Goal: Check status: Check status

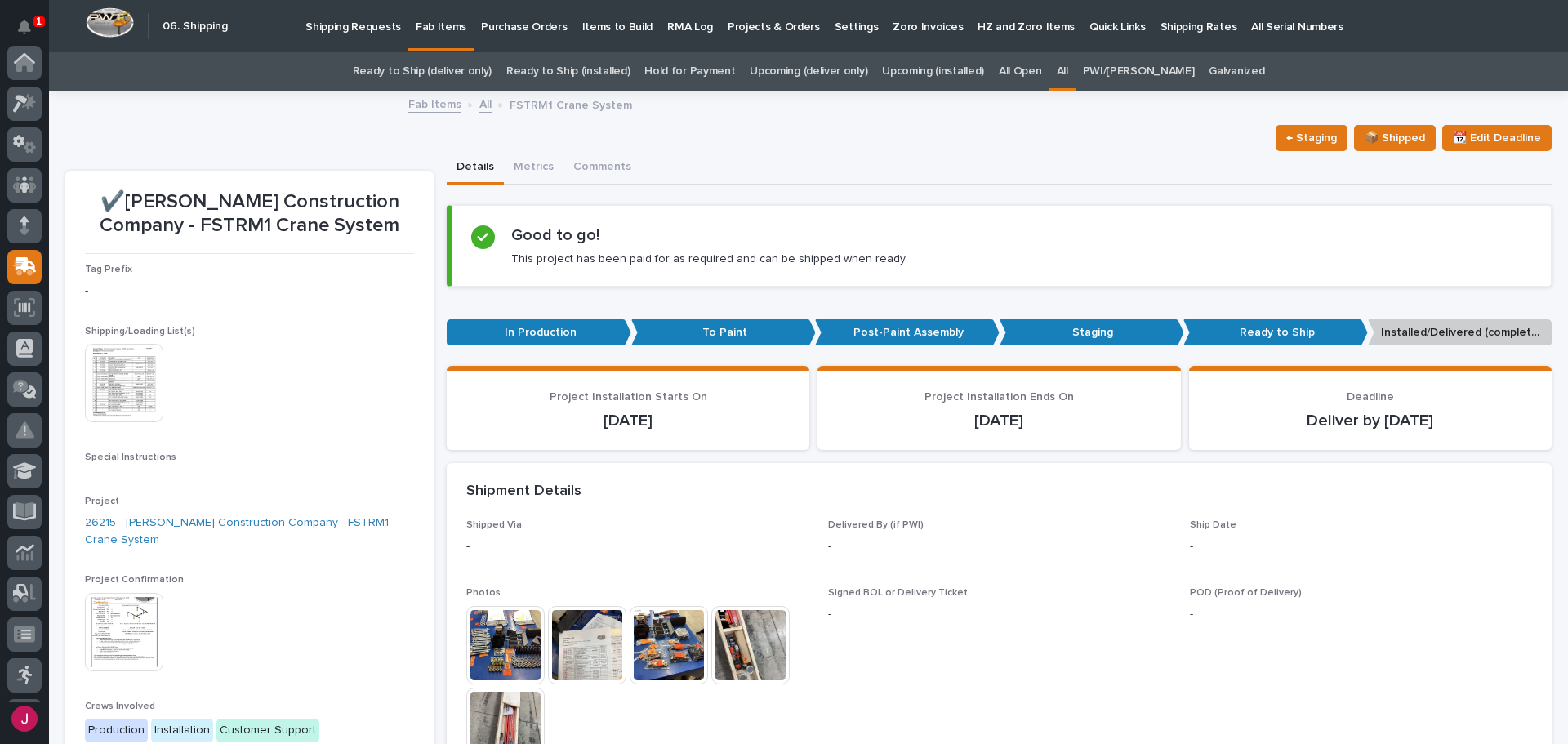
scroll to position [202, 0]
click at [477, 65] on link "Ready to Ship (deliver only)" at bounding box center [422, 72] width 139 height 38
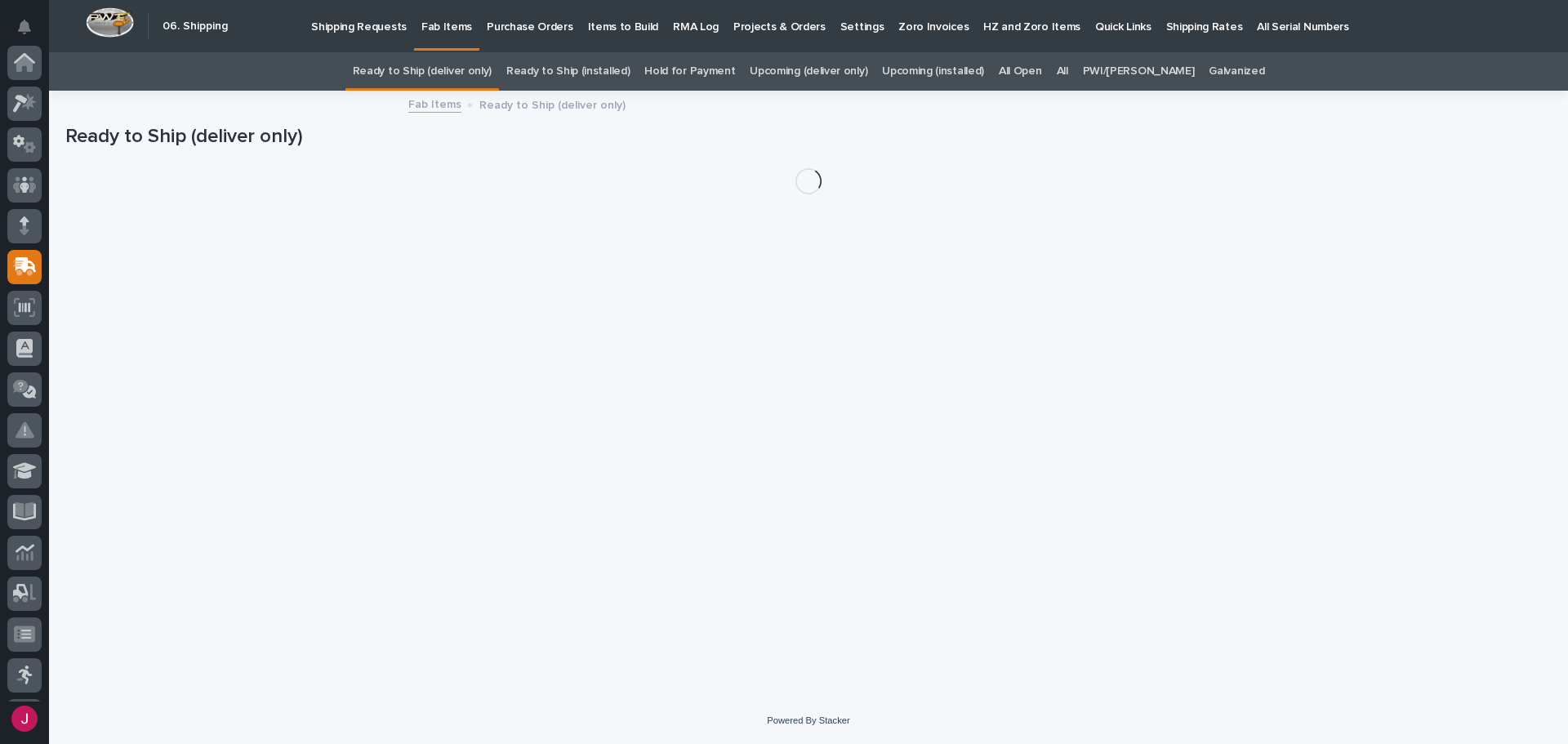
scroll to position [202, 0]
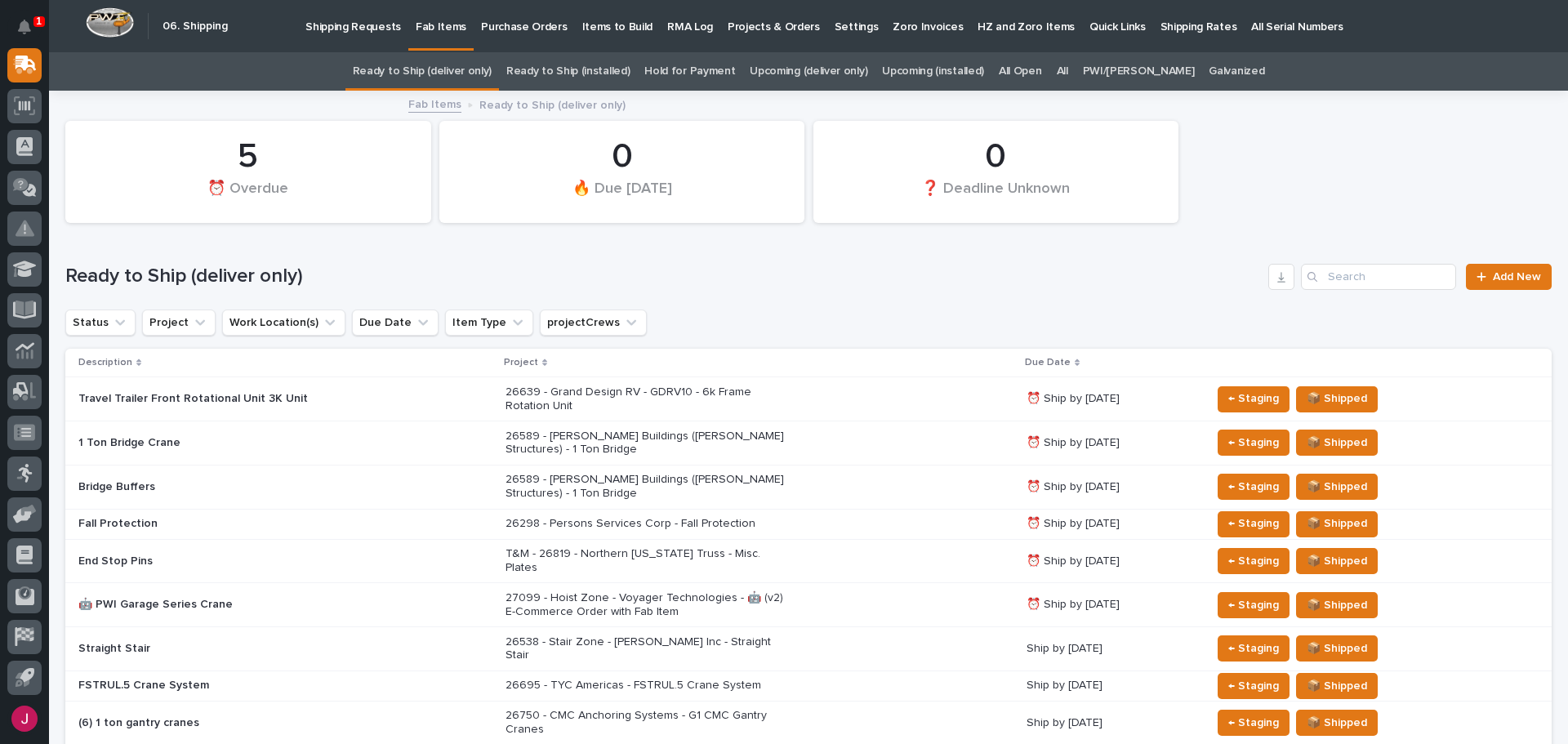
click at [737, 678] on p "26695 - TYC Americas - FSTRUL.5 Crane System" at bounding box center [648, 685] width 286 height 14
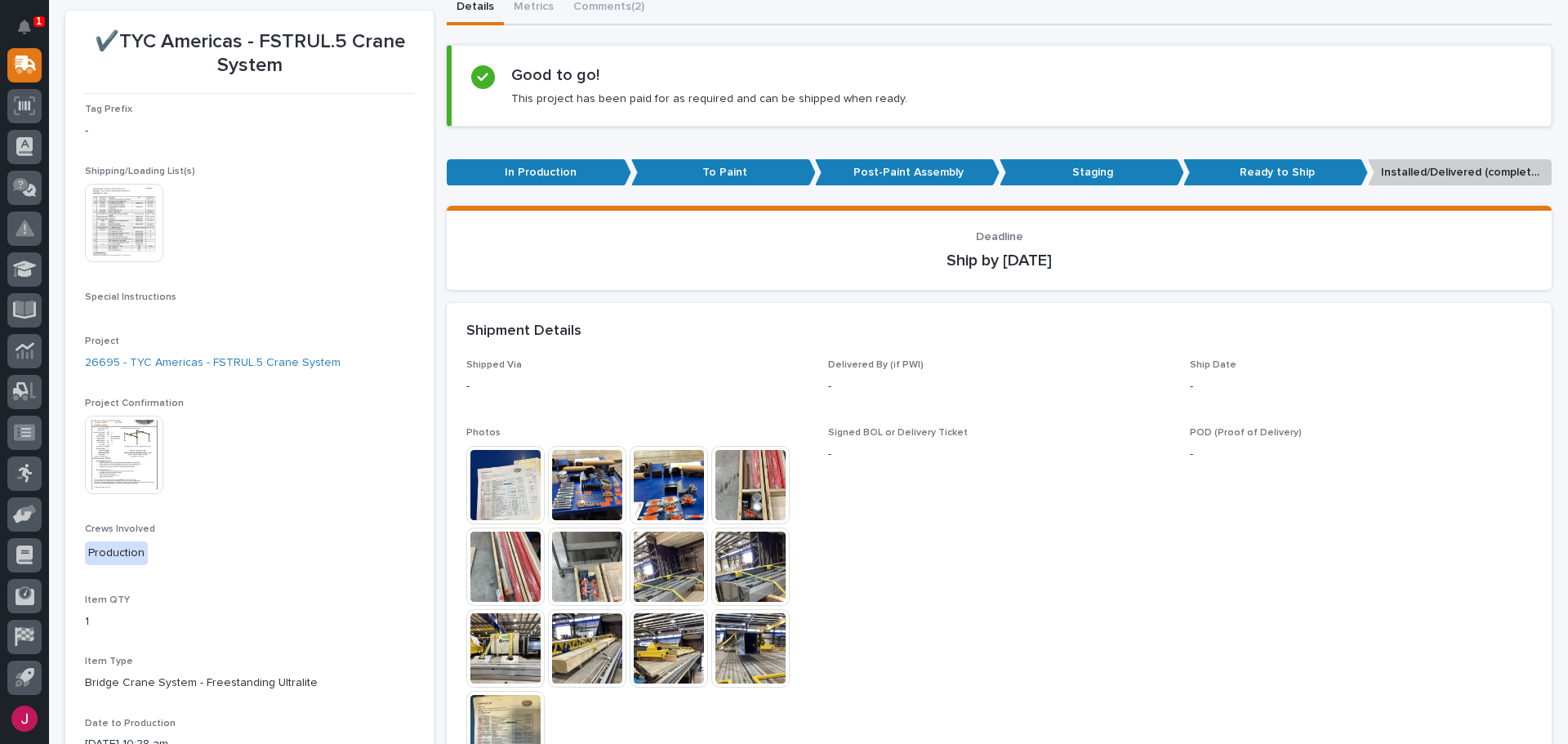
scroll to position [163, 0]
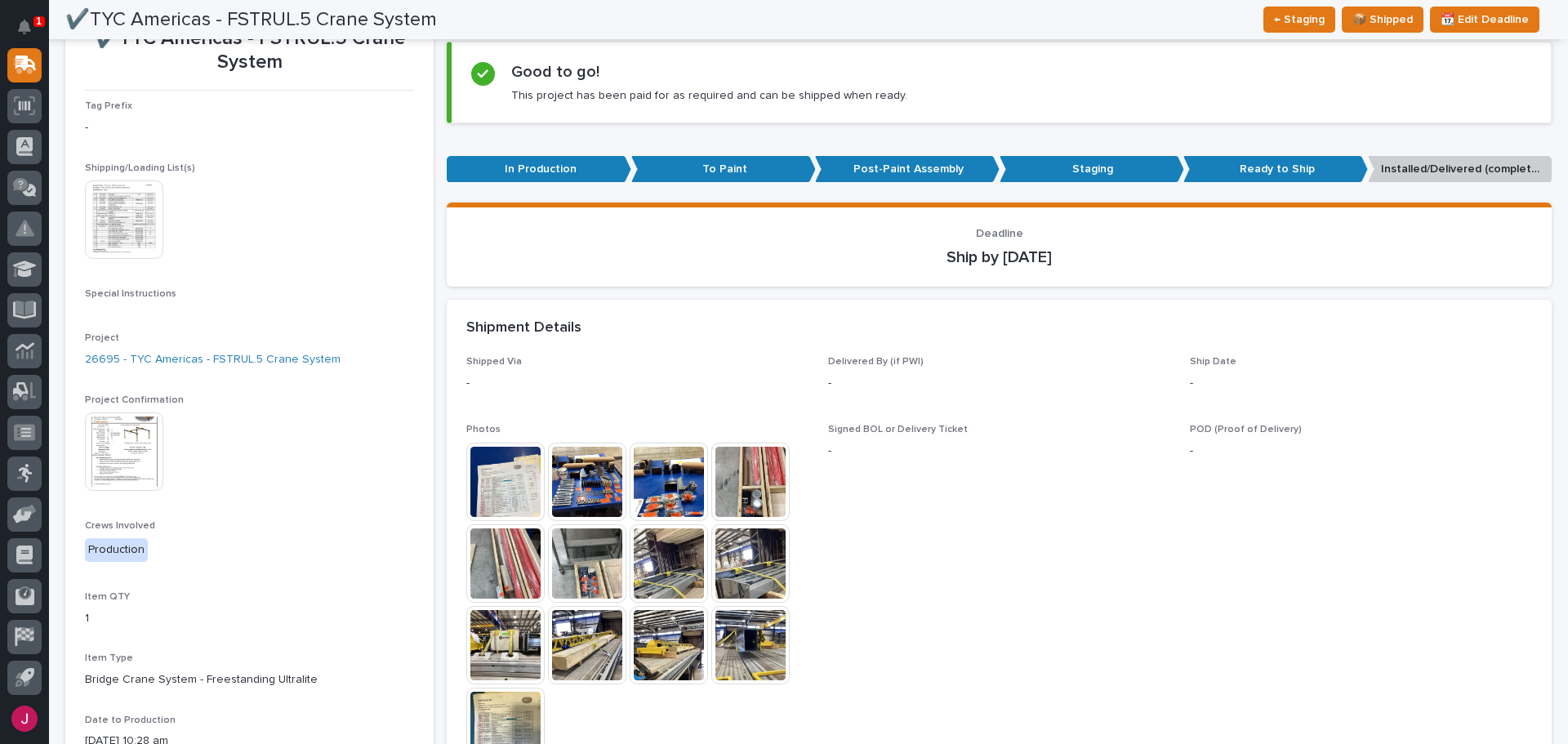
click at [116, 462] on img at bounding box center [124, 452] width 79 height 79
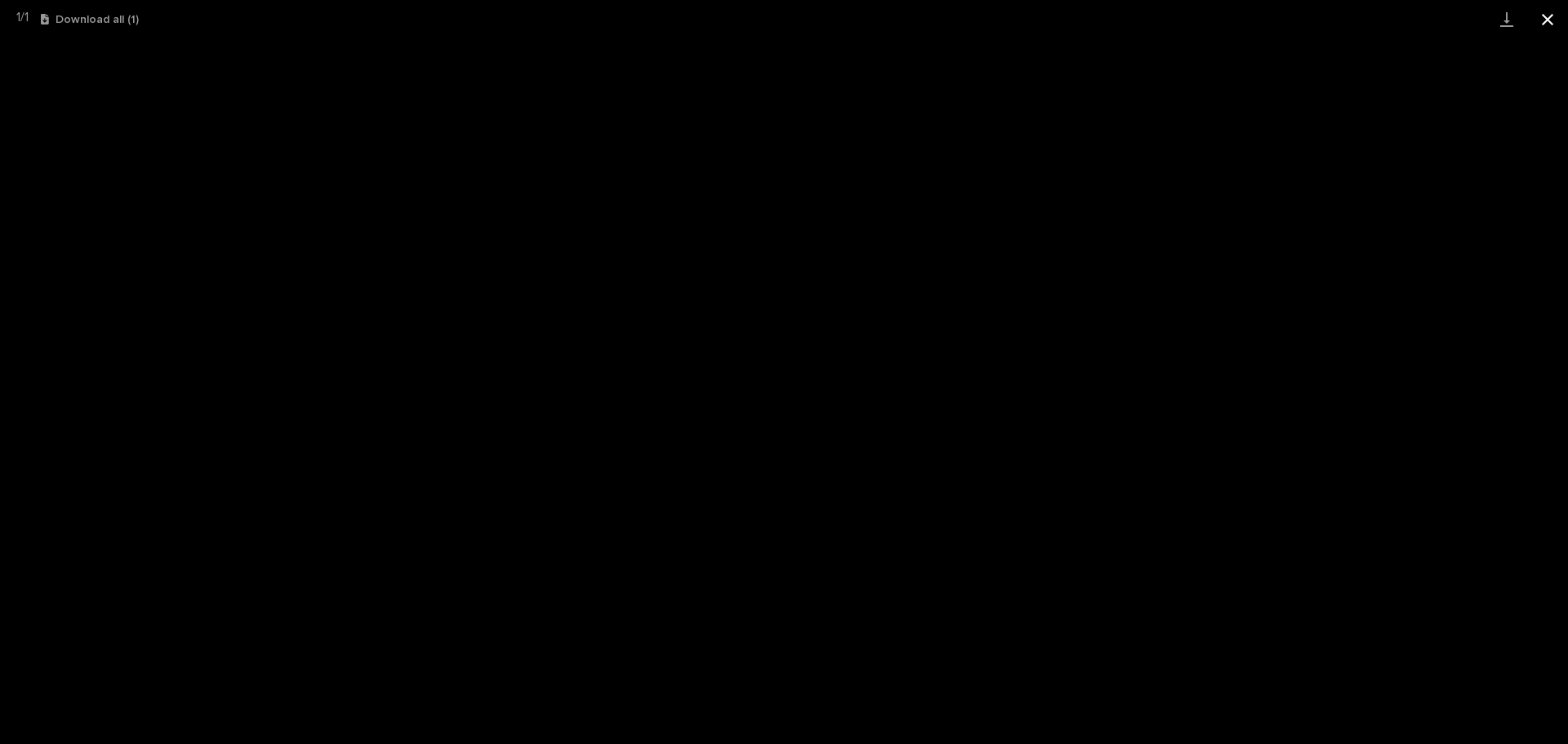
click at [1537, 22] on button "Close gallery" at bounding box center [1548, 19] width 41 height 38
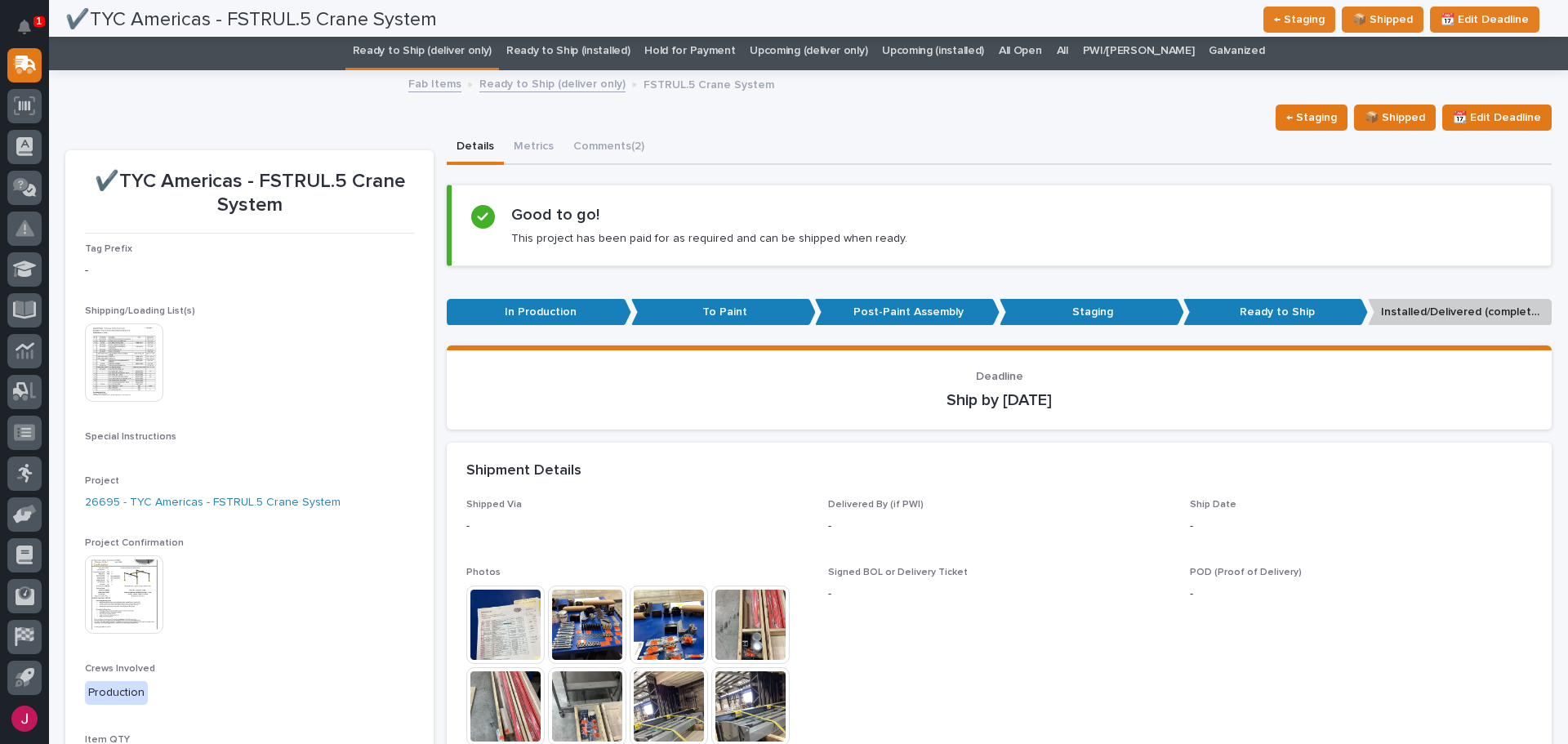
scroll to position [0, 0]
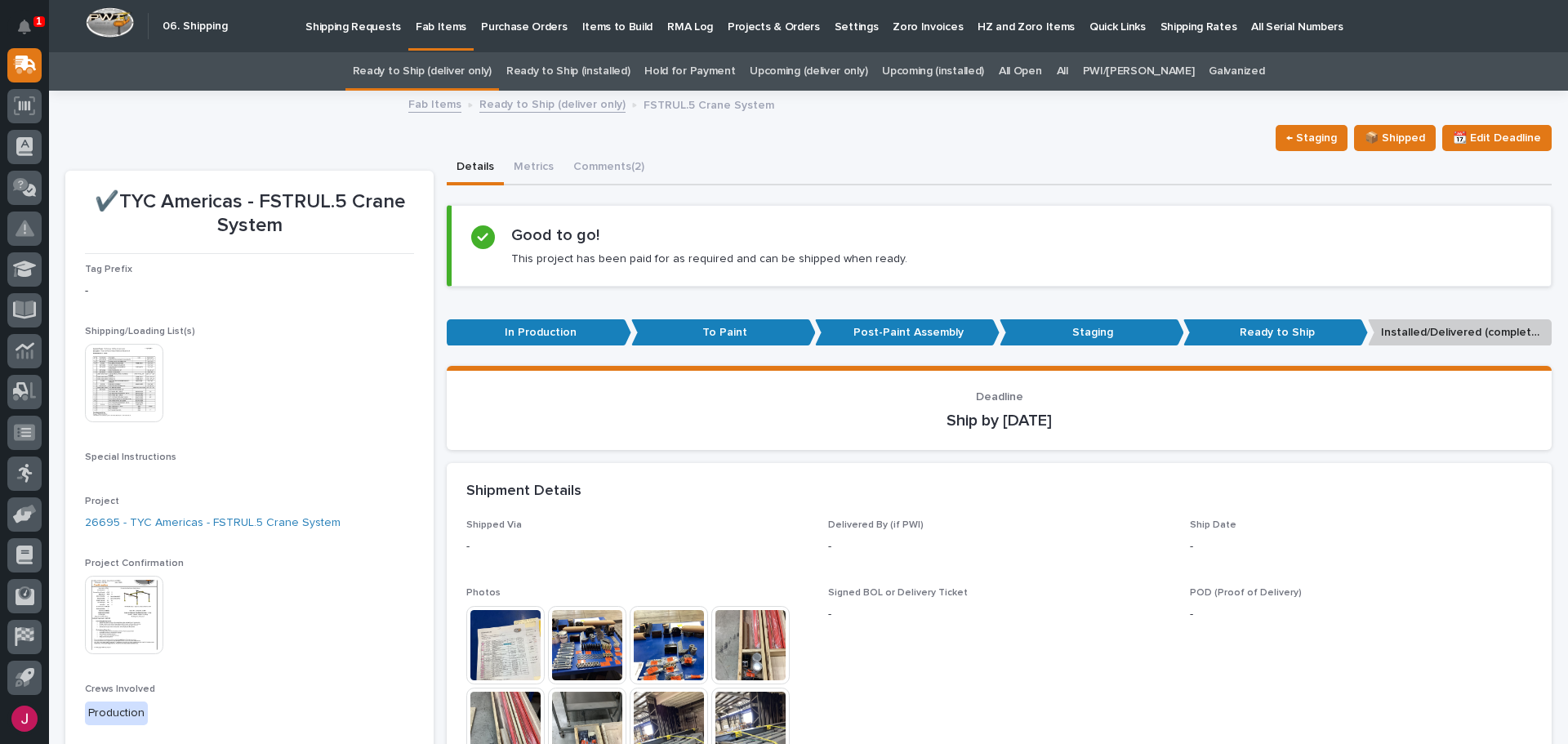
click at [132, 623] on img at bounding box center [124, 615] width 79 height 79
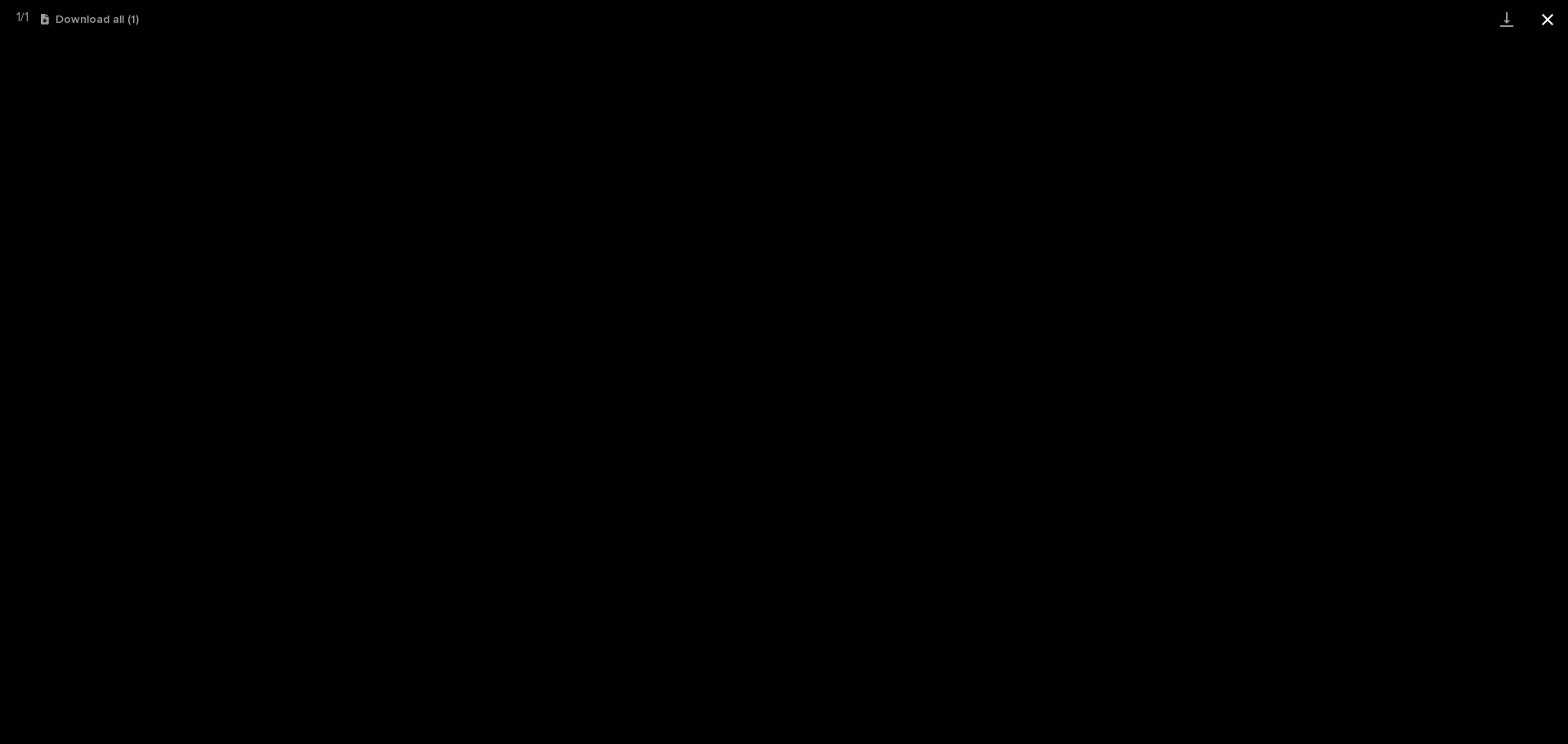
click at [1545, 11] on button "Close gallery" at bounding box center [1548, 19] width 41 height 38
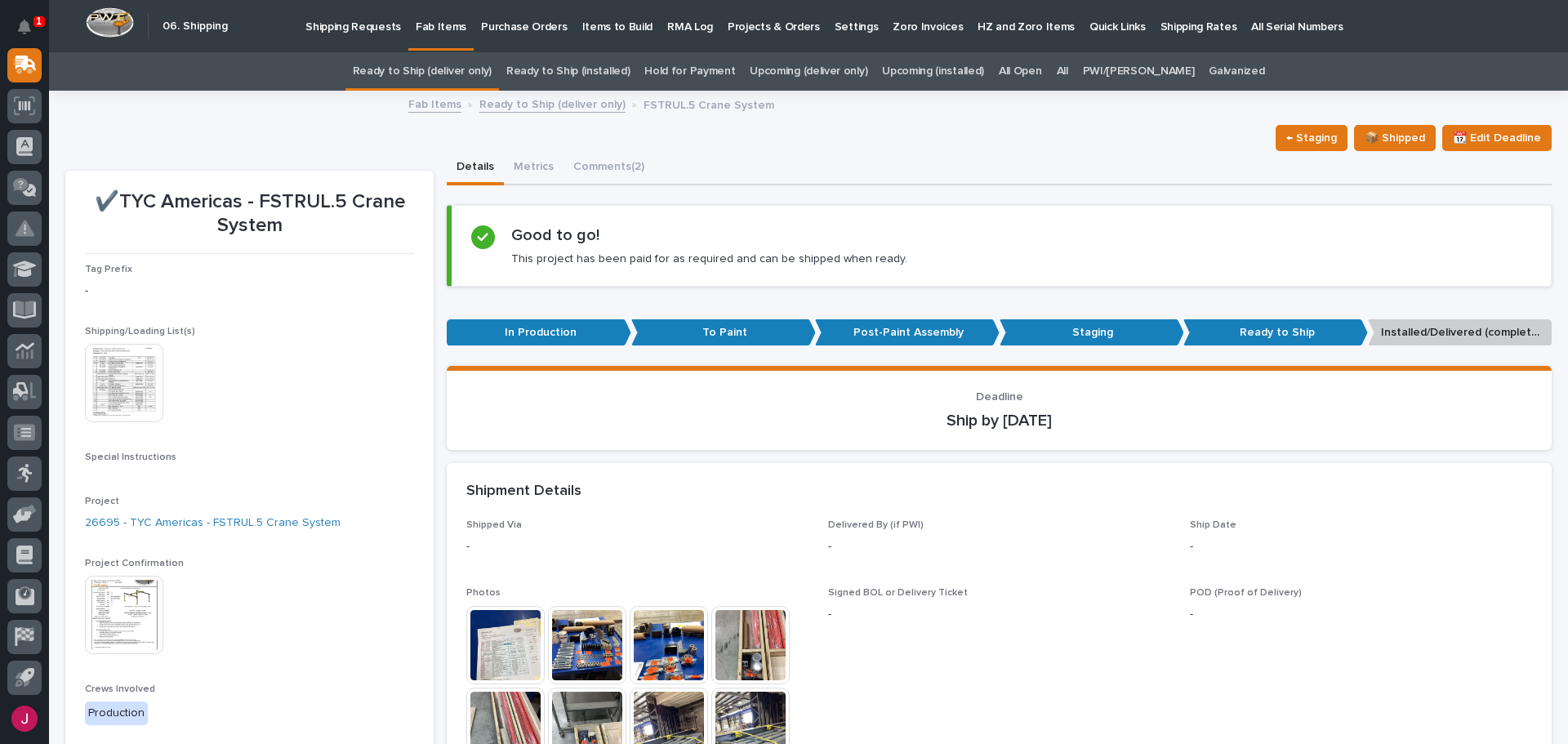
click at [101, 602] on img at bounding box center [124, 615] width 79 height 79
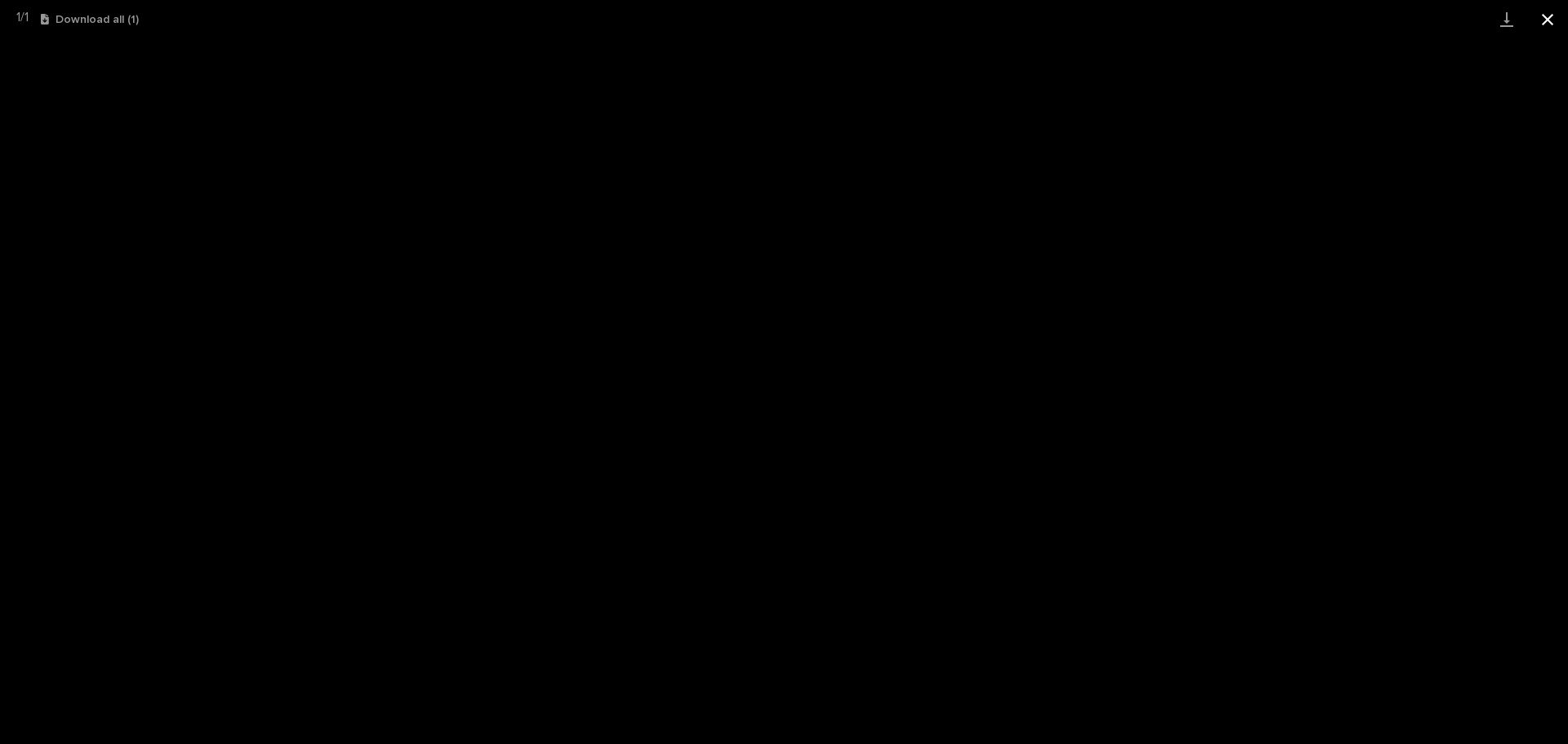
click at [1546, 14] on button "Close gallery" at bounding box center [1548, 19] width 41 height 38
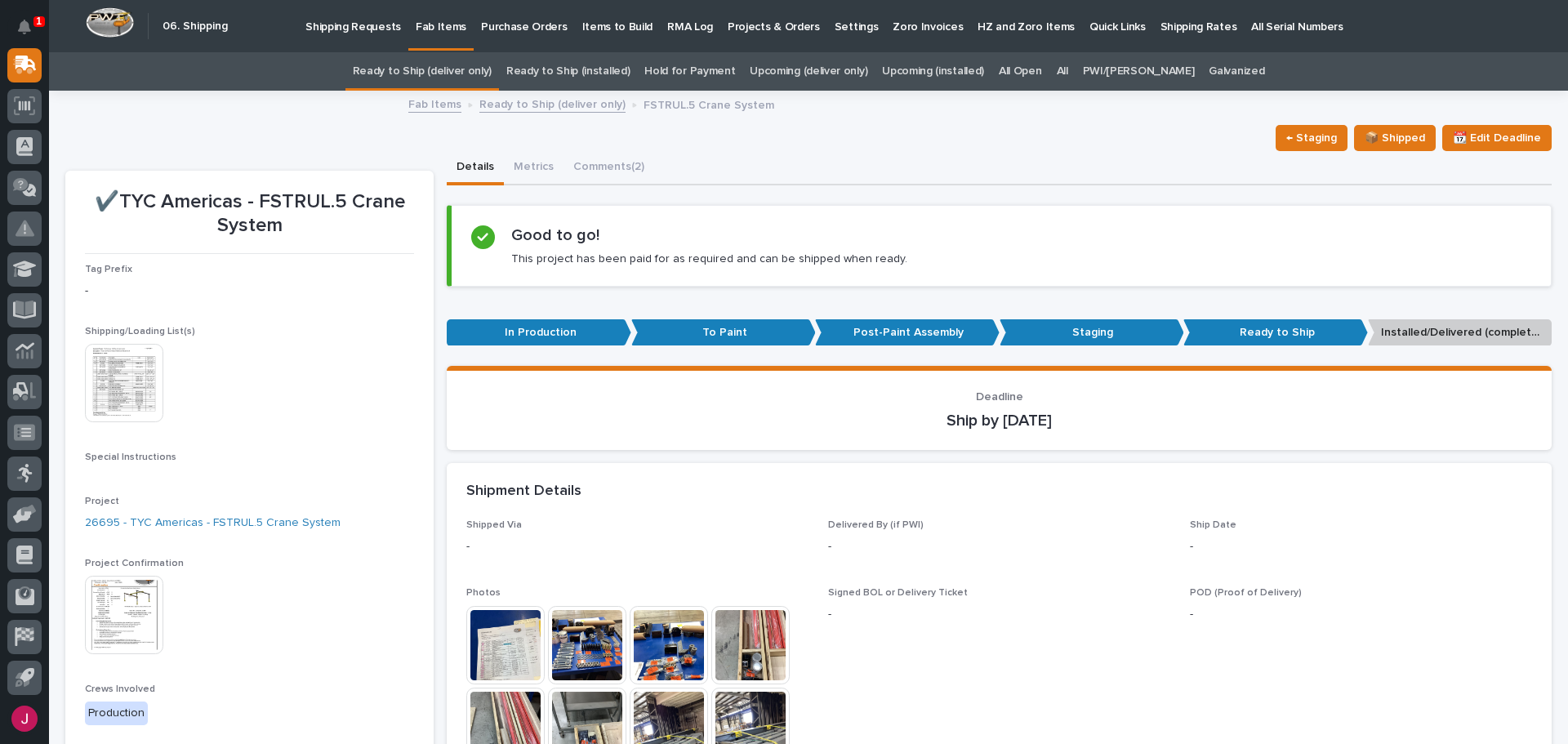
click at [464, 73] on link "Ready to Ship (deliver only)" at bounding box center [422, 72] width 139 height 38
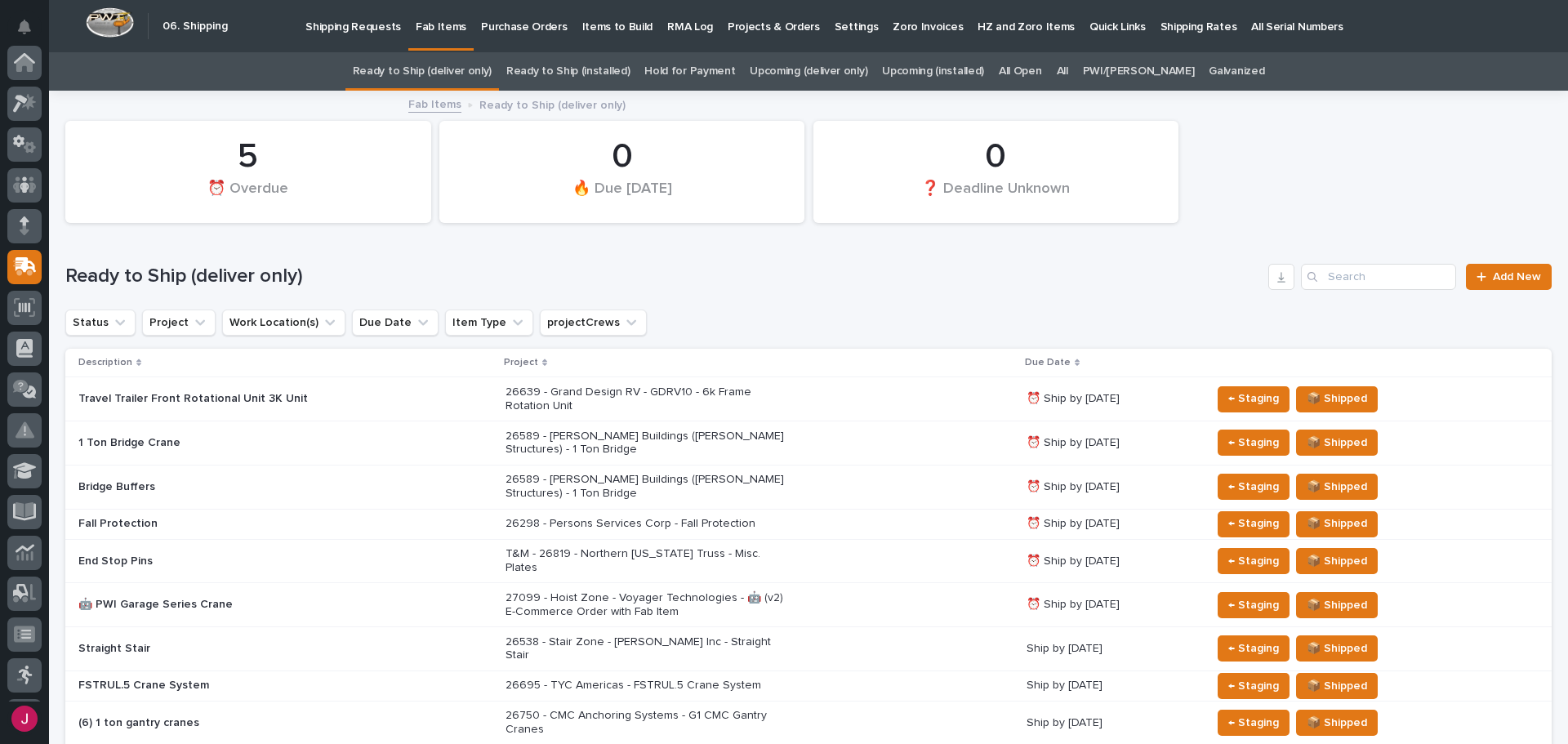
scroll to position [202, 0]
